Goal: Task Accomplishment & Management: Complete application form

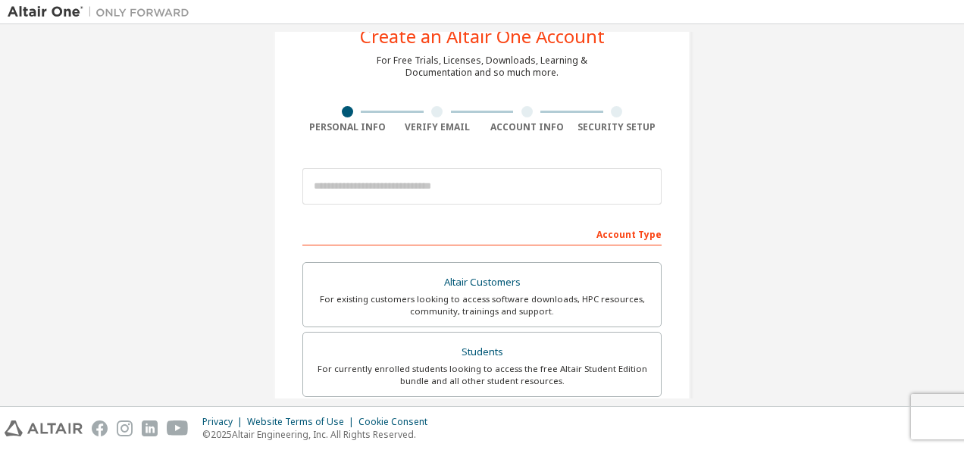
scroll to position [76, 0]
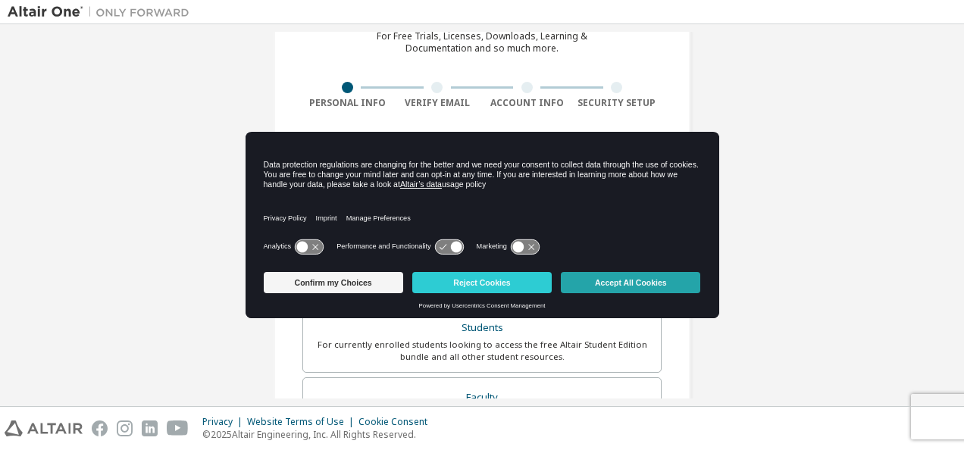
click at [626, 284] on button "Accept All Cookies" at bounding box center [631, 282] width 140 height 21
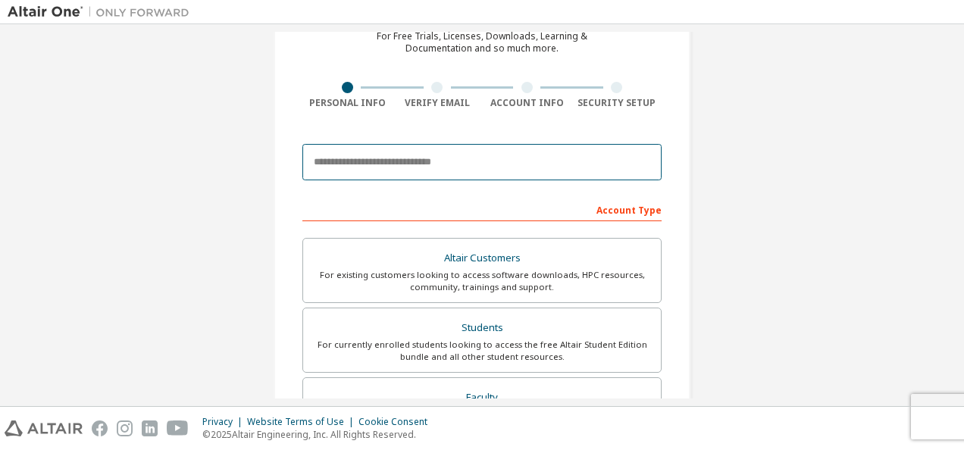
click at [397, 164] on input "email" at bounding box center [482, 162] width 359 height 36
type input "**********"
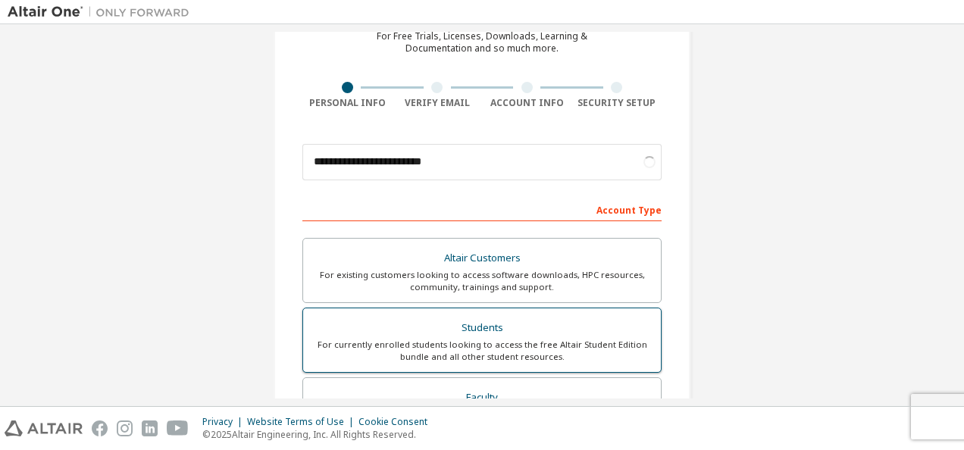
click at [476, 312] on label "Students For currently enrolled students looking to access the free Altair Stud…" at bounding box center [482, 340] width 359 height 65
drag, startPoint x: 476, startPoint y: 312, endPoint x: 463, endPoint y: 342, distance: 33.0
click at [463, 342] on div "For currently enrolled students looking to access the free Altair Student Editi…" at bounding box center [482, 351] width 340 height 24
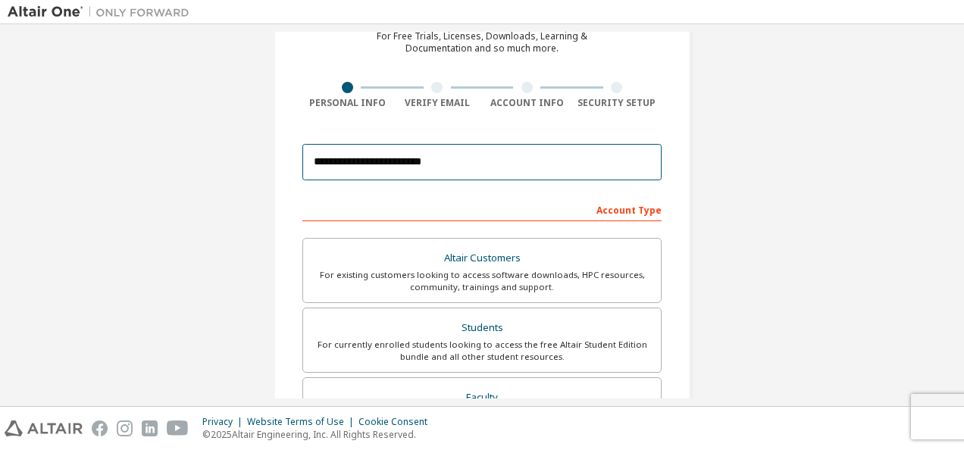
click at [469, 171] on input "**********" at bounding box center [482, 162] width 359 height 36
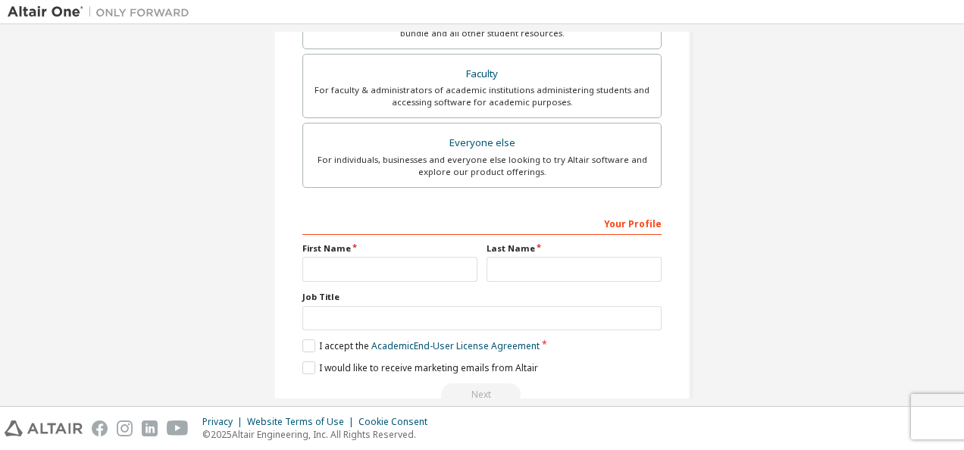
scroll to position [432, 0]
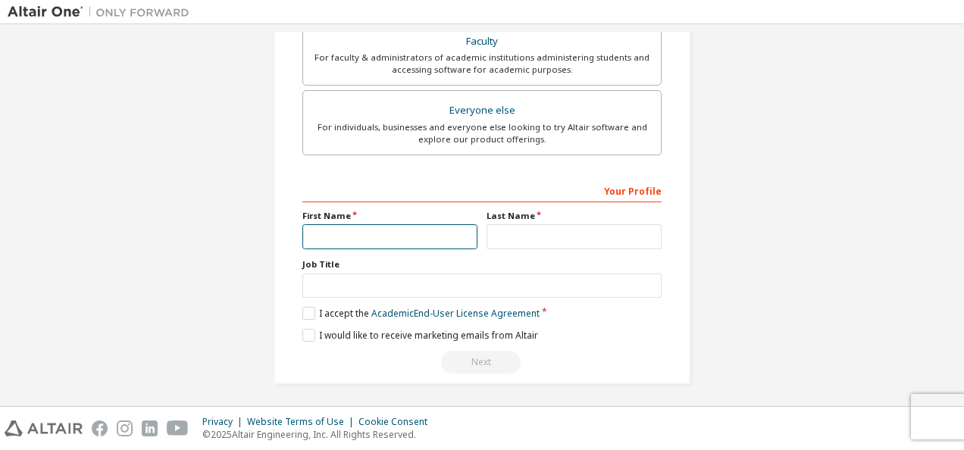
click at [420, 230] on input "text" at bounding box center [390, 236] width 175 height 25
type input "*"
type input "****"
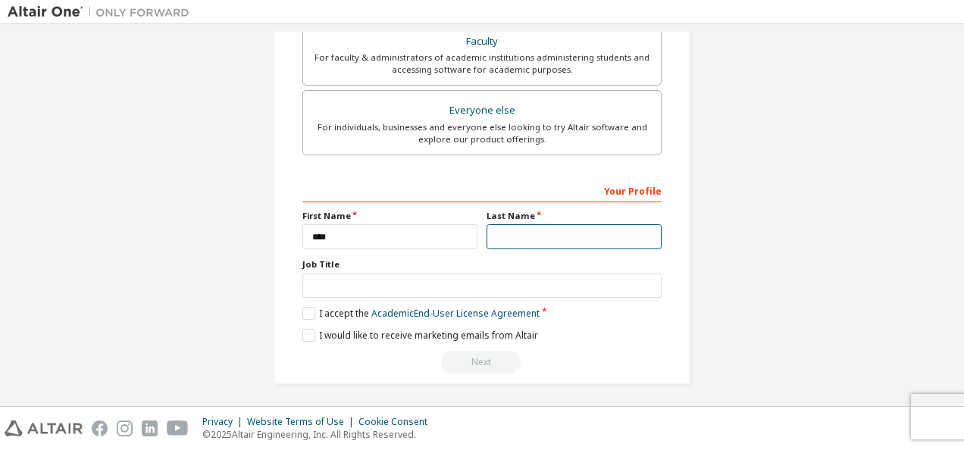
click at [506, 234] on input "text" at bounding box center [574, 236] width 175 height 25
type input "*"
type input "***"
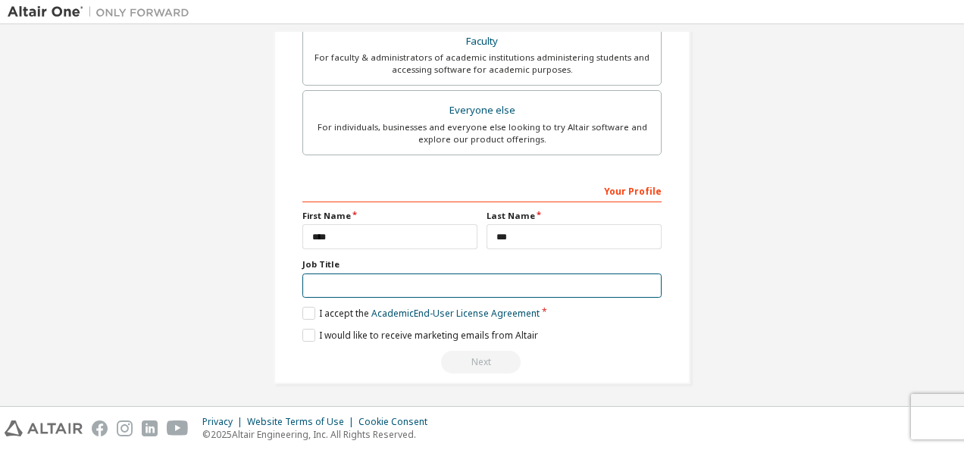
click at [432, 286] on input "text" at bounding box center [482, 286] width 359 height 25
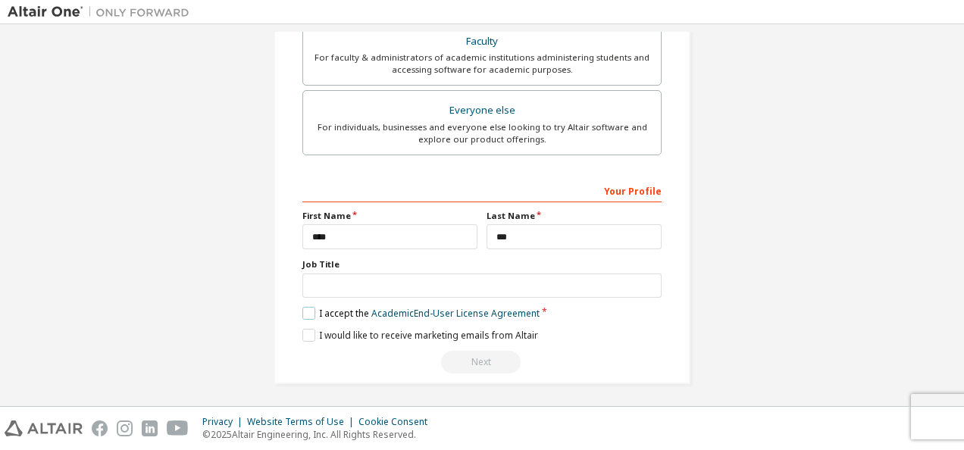
click at [312, 307] on label "I accept the Academic End-User License Agreement" at bounding box center [421, 313] width 237 height 13
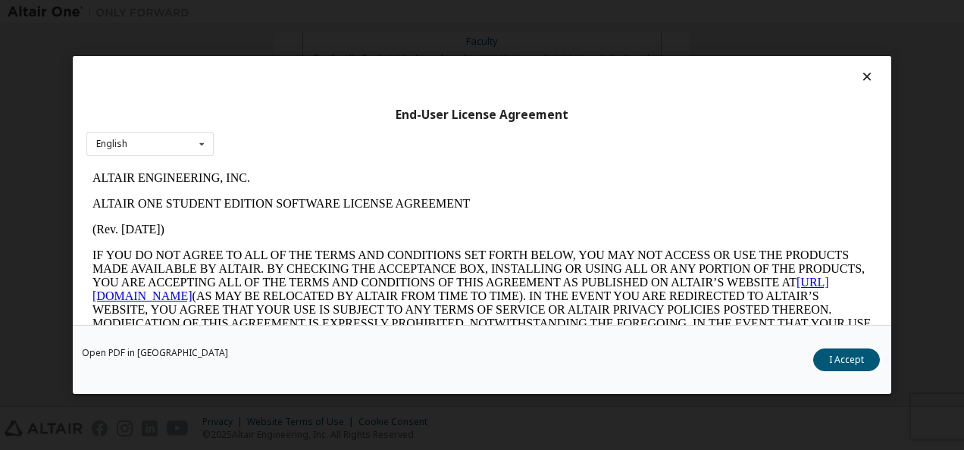
scroll to position [0, 0]
click at [860, 77] on icon at bounding box center [868, 77] width 16 height 14
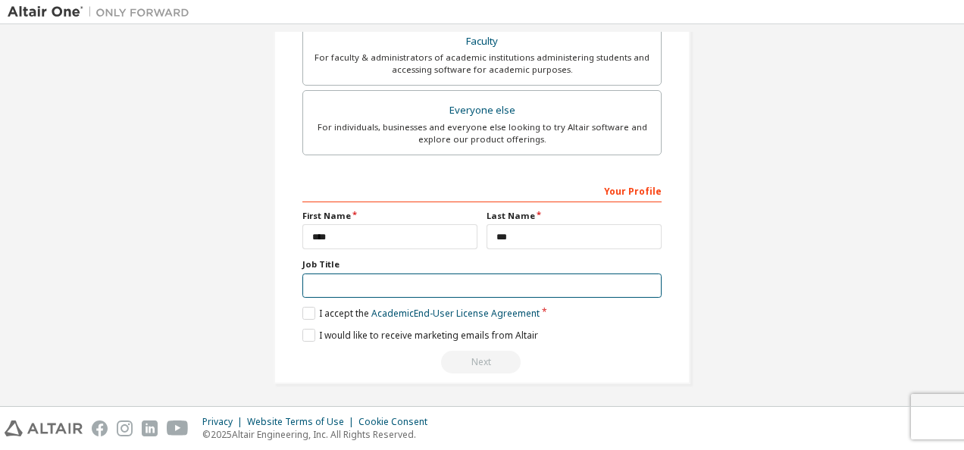
click at [388, 278] on input "text" at bounding box center [482, 286] width 359 height 25
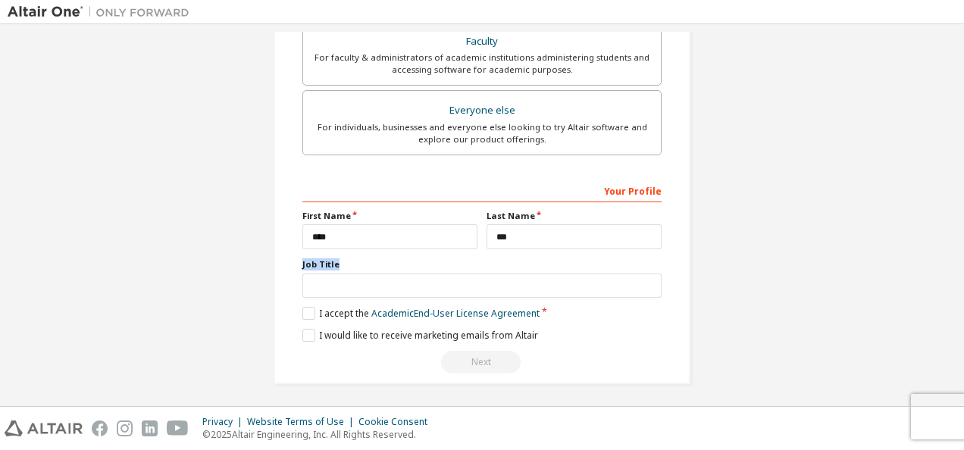
drag, startPoint x: 337, startPoint y: 252, endPoint x: 297, endPoint y: 263, distance: 40.8
click at [297, 263] on div "**********" at bounding box center [482, 1] width 417 height 767
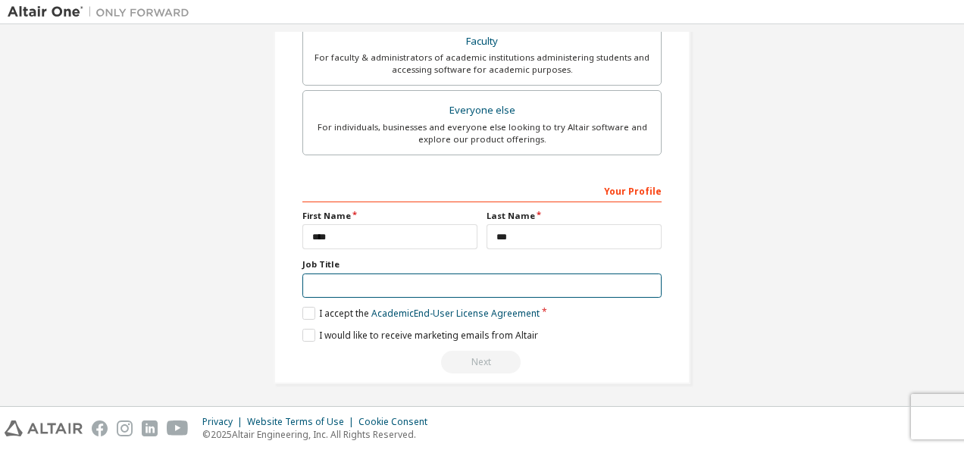
click at [358, 275] on input "text" at bounding box center [482, 286] width 359 height 25
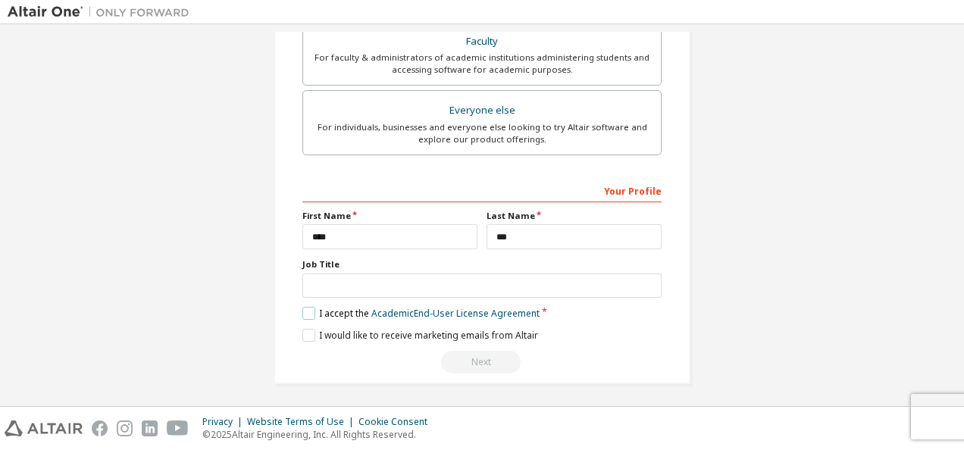
click at [303, 307] on label "I accept the Academic End-User License Agreement" at bounding box center [421, 313] width 237 height 13
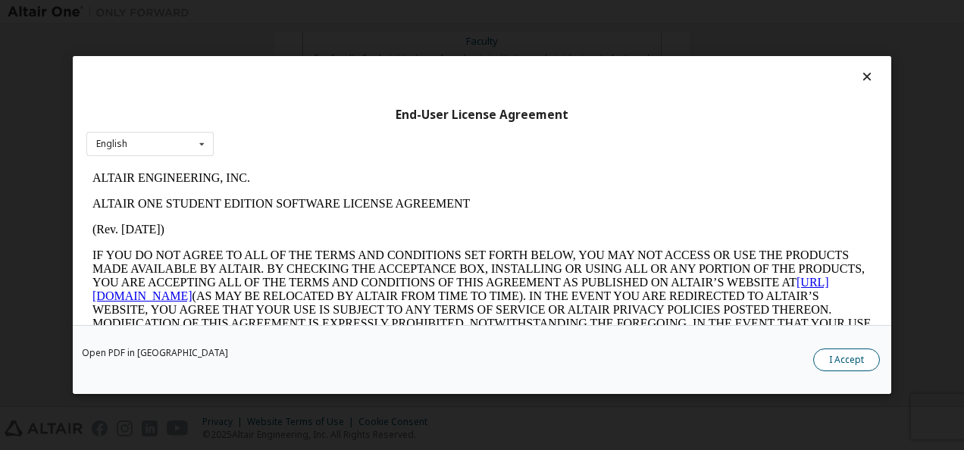
click at [850, 352] on button "I Accept" at bounding box center [847, 360] width 67 height 23
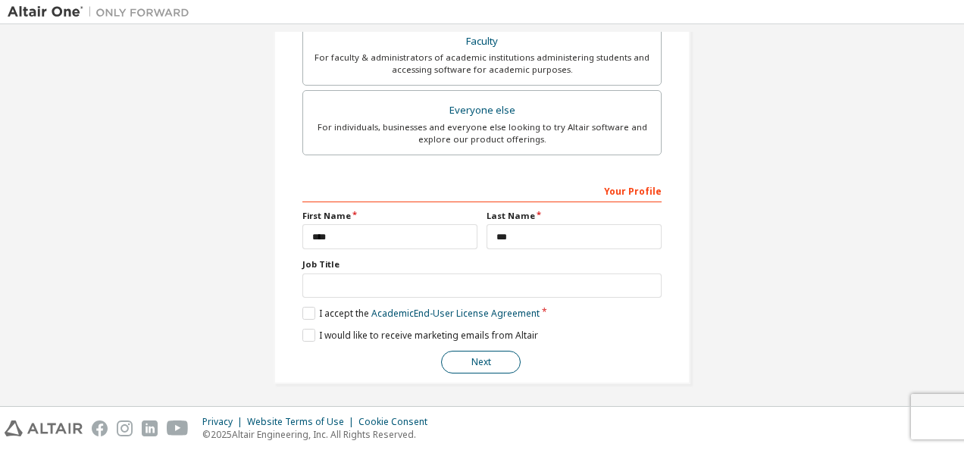
click at [490, 359] on button "Next" at bounding box center [481, 362] width 80 height 23
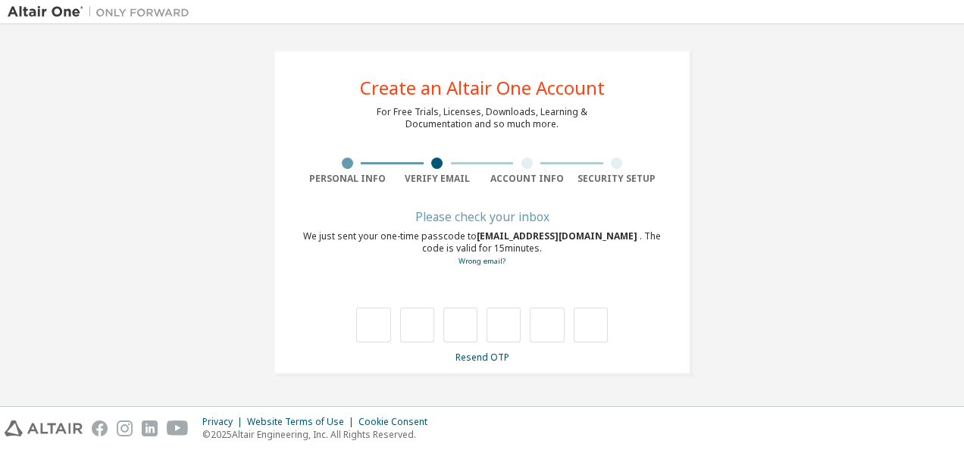
type input "*"
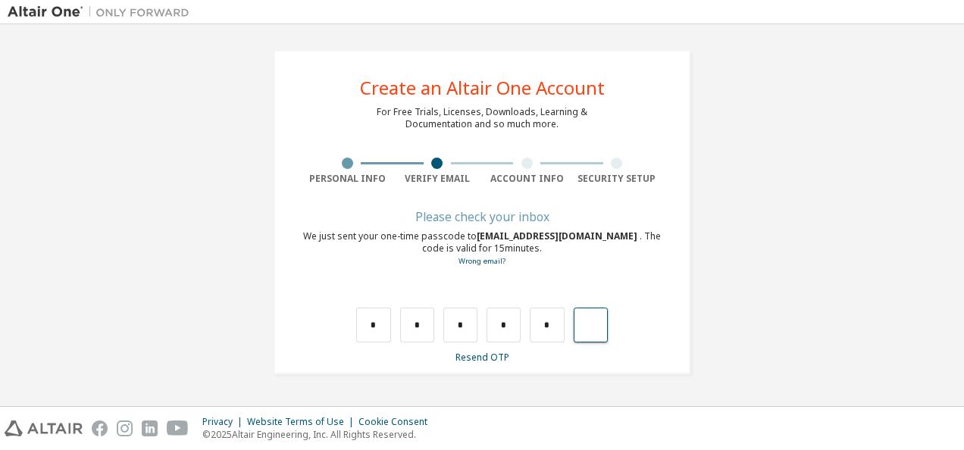
type input "*"
